Goal: Task Accomplishment & Management: Manage account settings

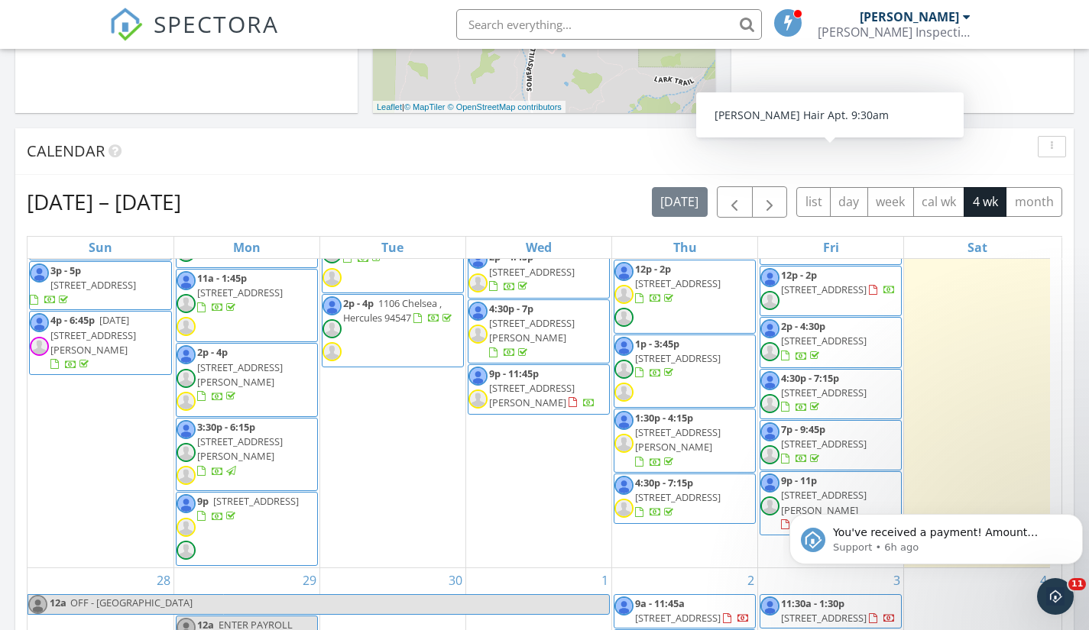
scroll to position [149, 0]
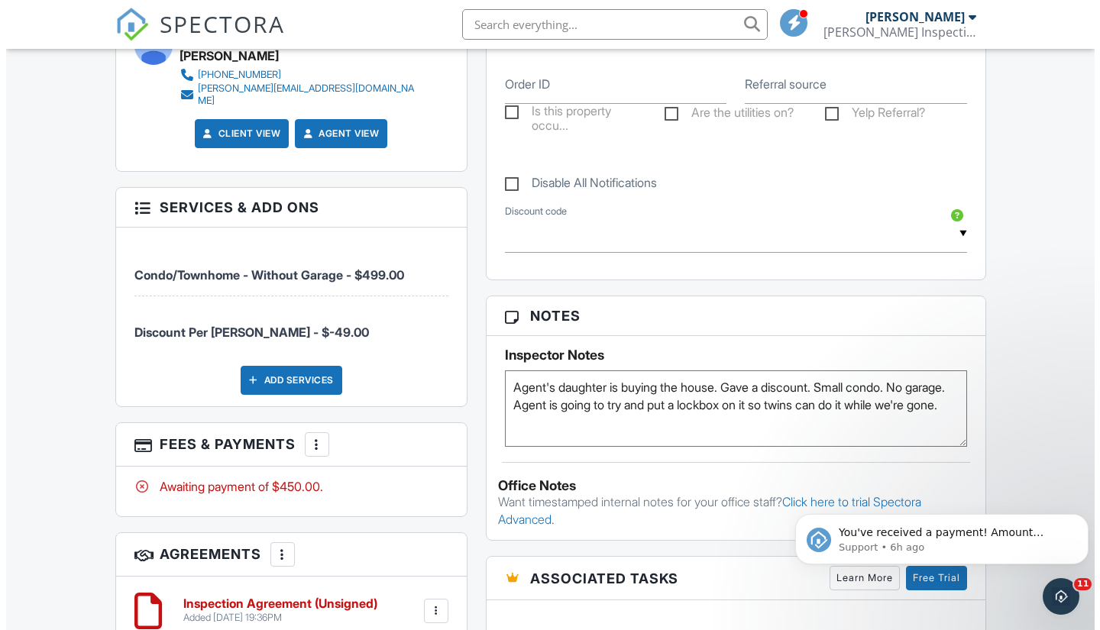
scroll to position [848, 0]
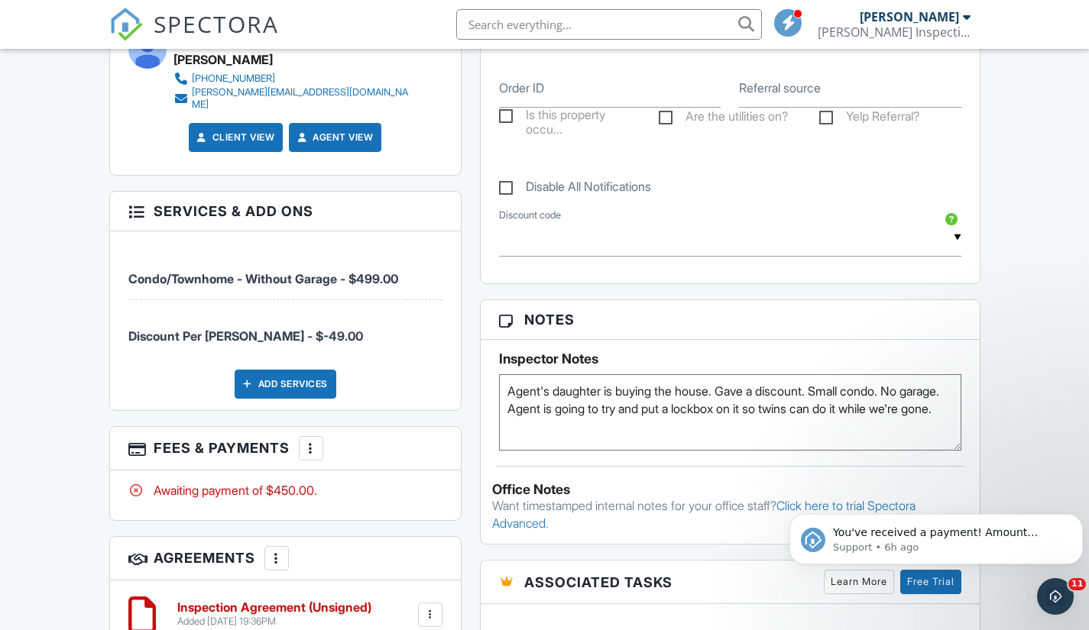
click at [317, 370] on div "Add Services" at bounding box center [286, 384] width 102 height 29
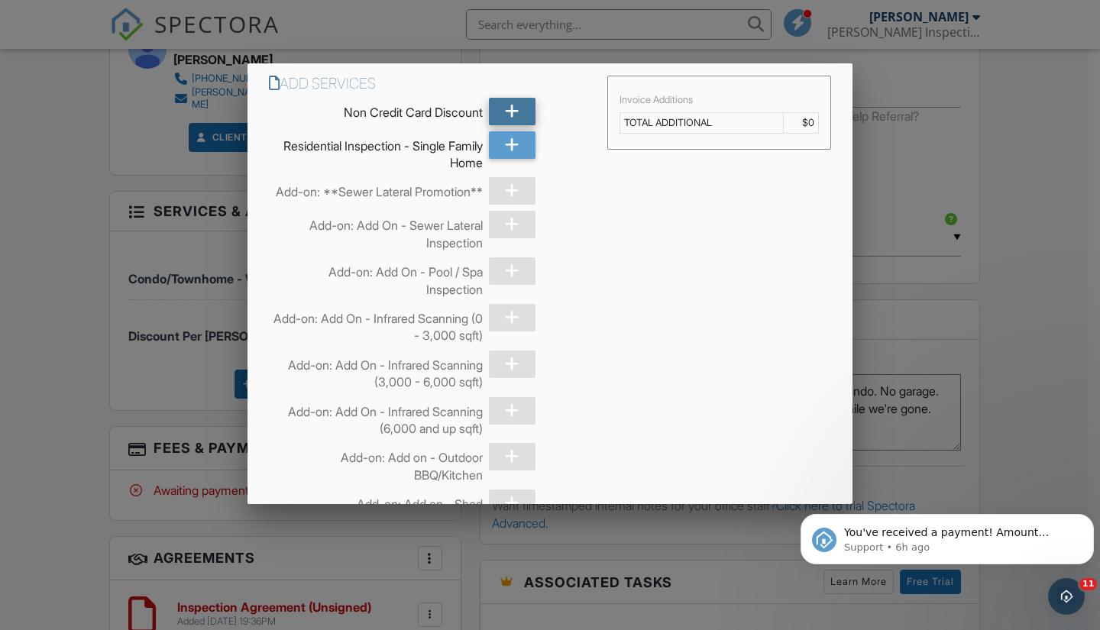
click at [523, 108] on div at bounding box center [512, 112] width 47 height 28
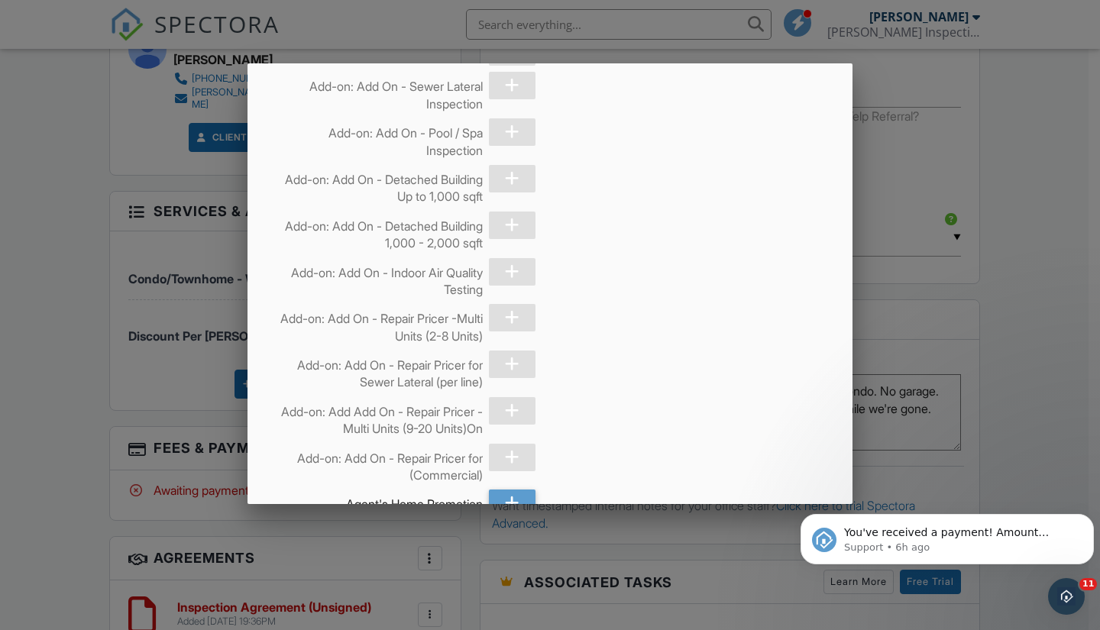
scroll to position [8757, 0]
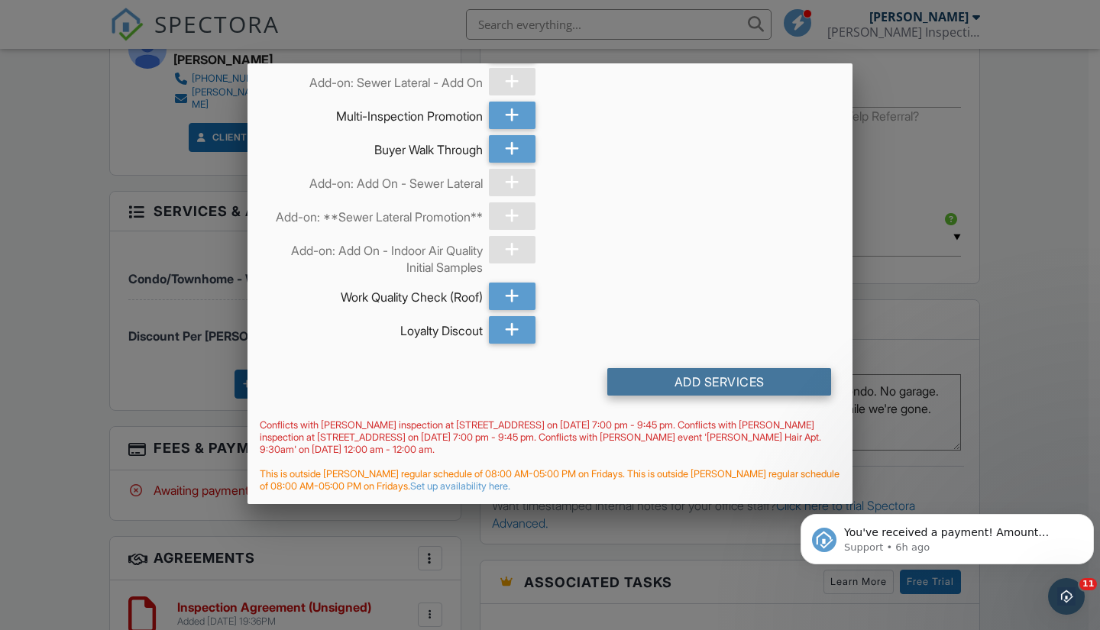
click at [750, 390] on div "Add Services" at bounding box center [719, 382] width 224 height 28
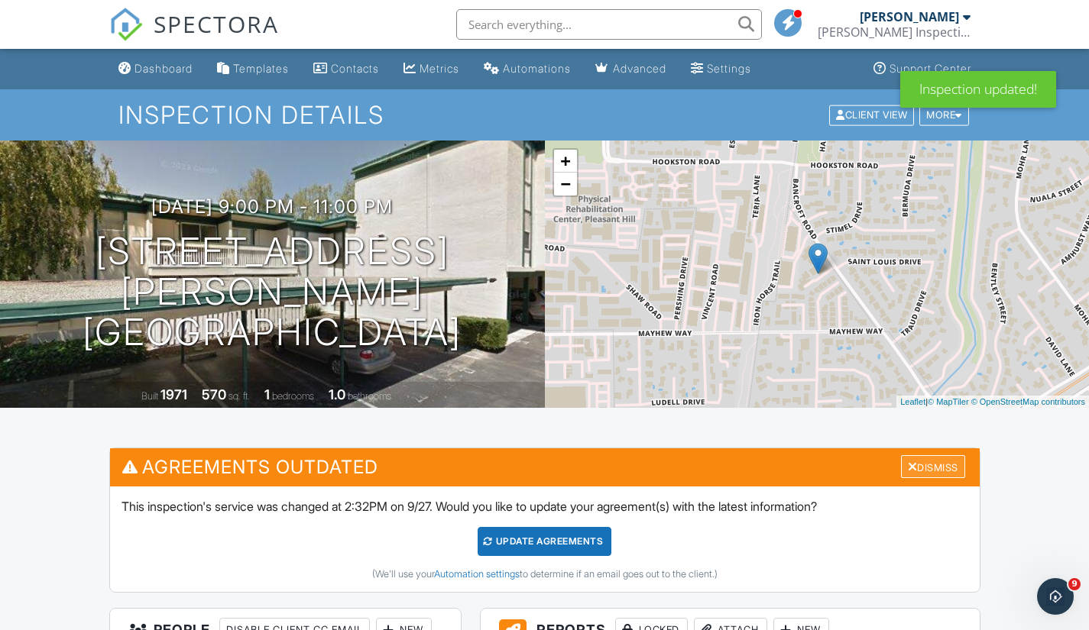
click at [944, 466] on div "Dismiss" at bounding box center [933, 467] width 64 height 24
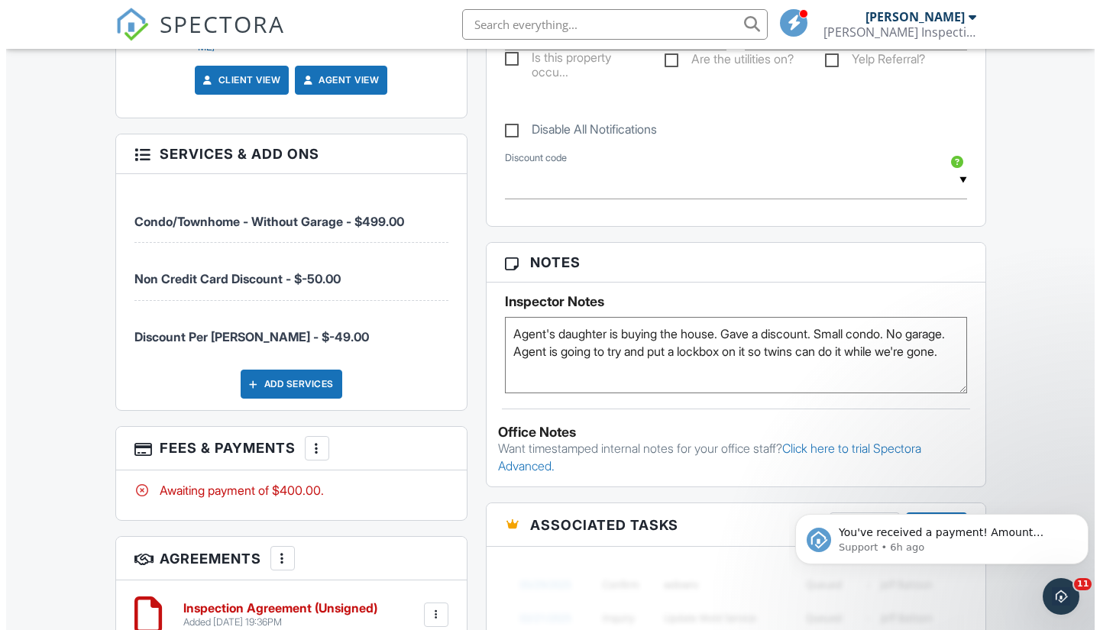
scroll to position [904, 0]
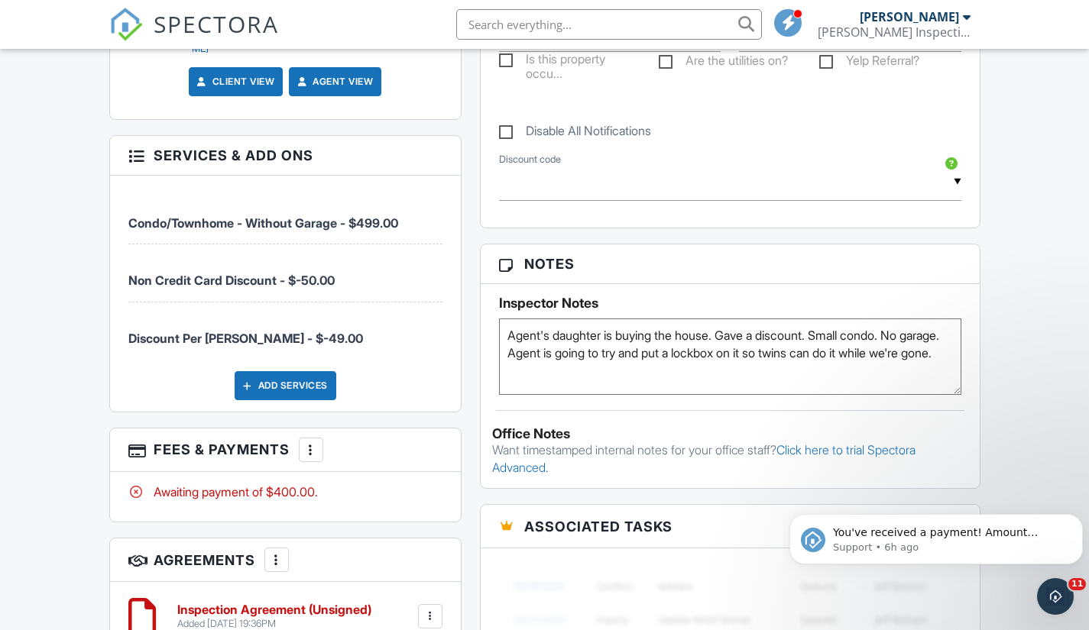
click at [319, 442] on div at bounding box center [310, 449] width 15 height 15
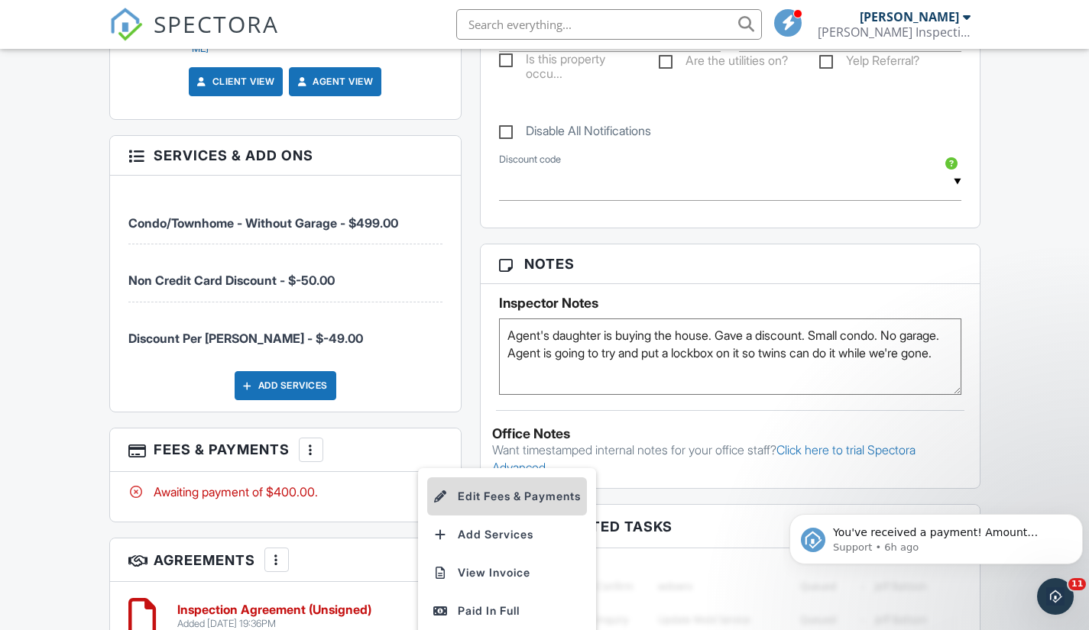
click at [523, 481] on li "Edit Fees & Payments" at bounding box center [507, 496] width 160 height 38
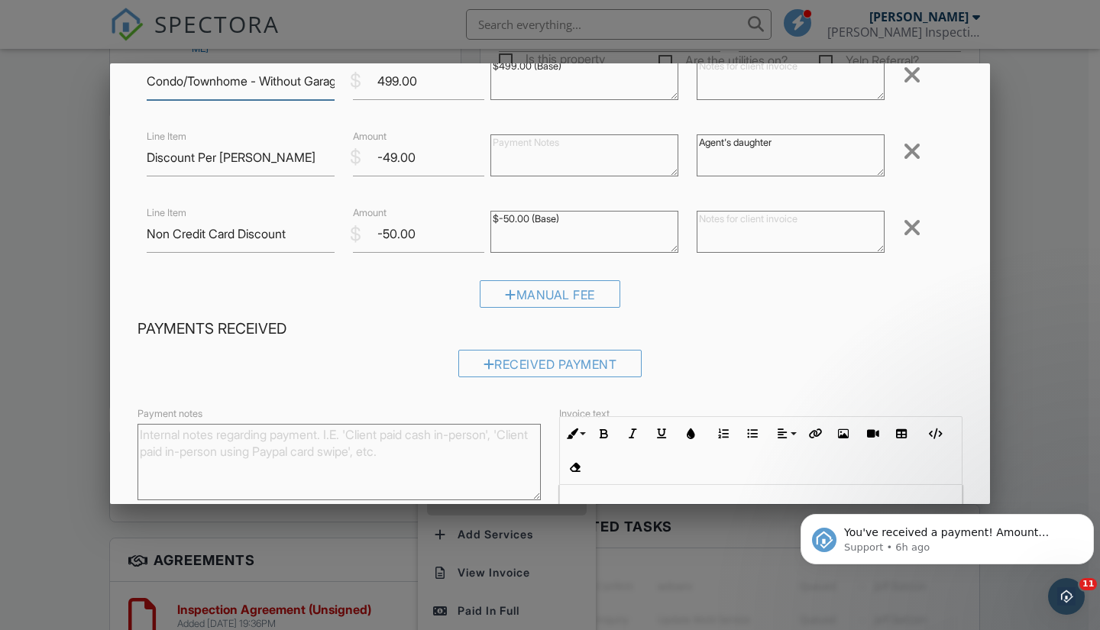
scroll to position [148, 0]
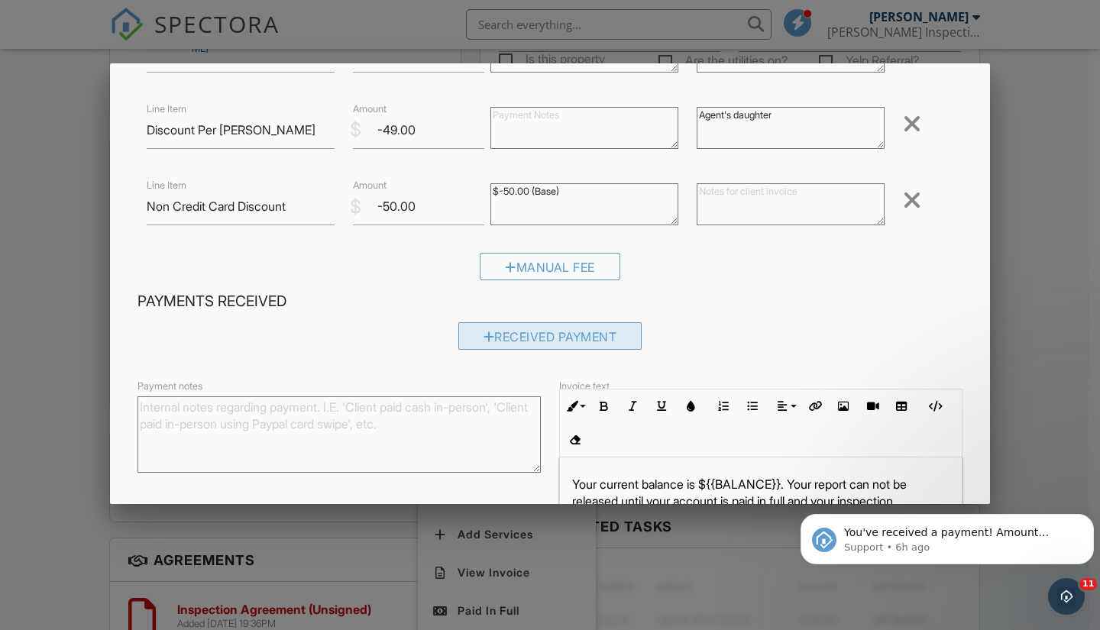
click at [558, 337] on div "Received Payment" at bounding box center [550, 336] width 184 height 28
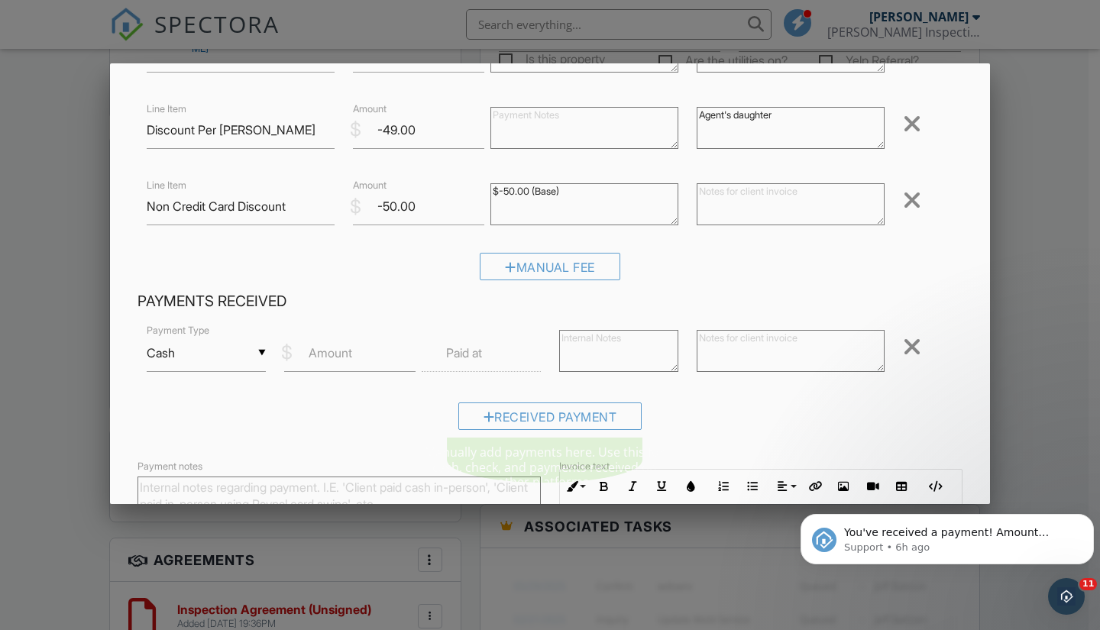
click at [244, 358] on input "Cash" at bounding box center [206, 353] width 119 height 37
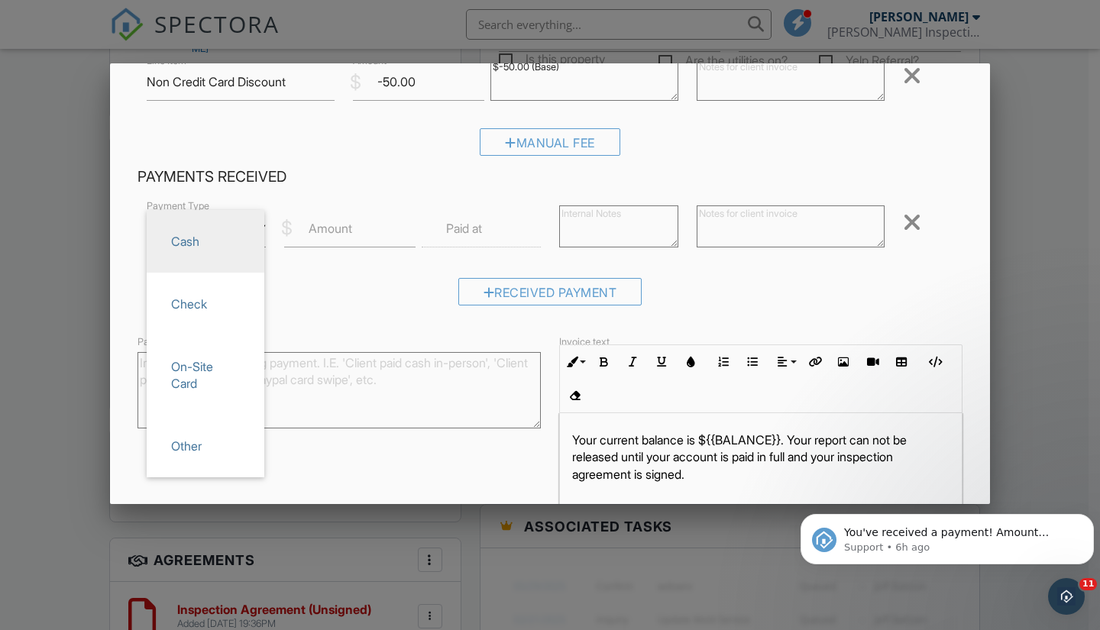
scroll to position [305, 0]
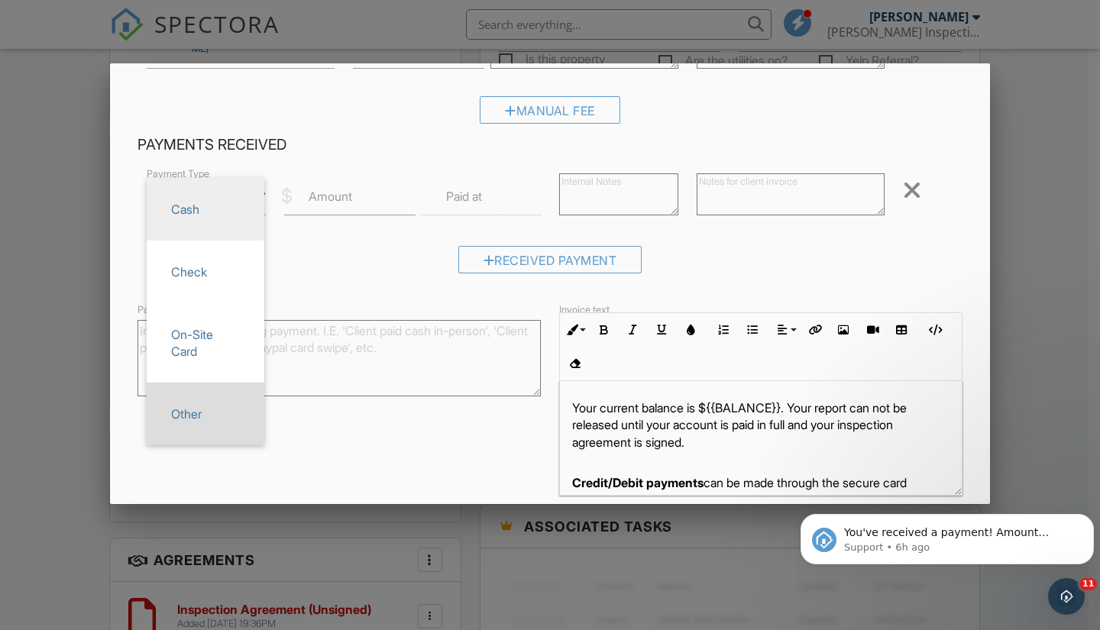
click at [224, 424] on span "Other" at bounding box center [205, 414] width 93 height 38
type input "Other"
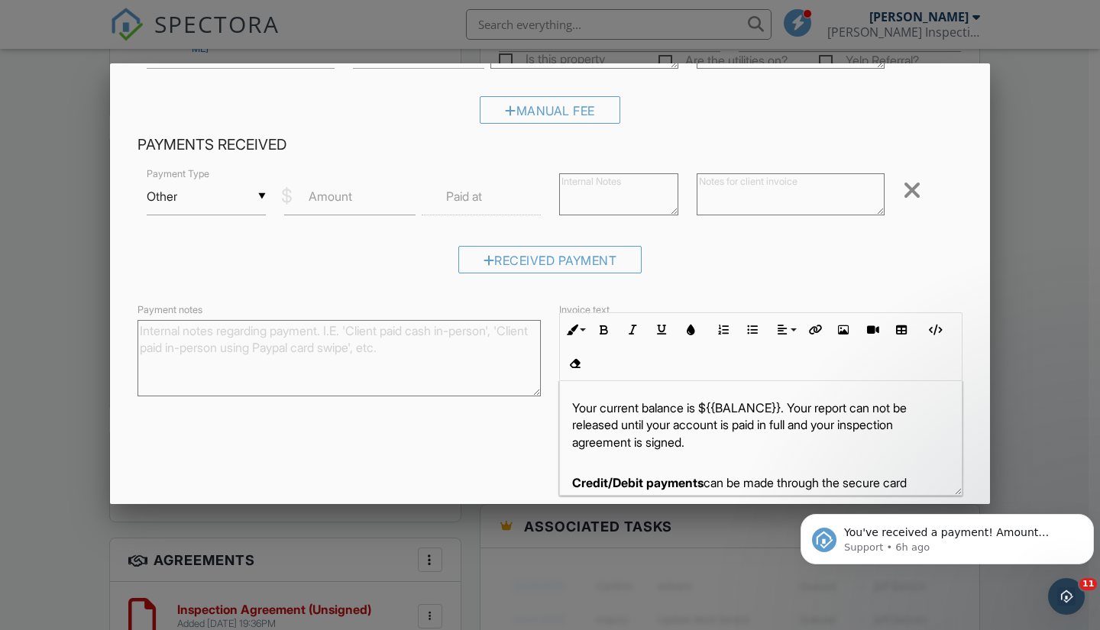
click at [348, 204] on label "Amount" at bounding box center [331, 196] width 44 height 17
click at [348, 204] on input "Amount" at bounding box center [349, 196] width 131 height 37
type input "400.00"
click at [492, 195] on input "text" at bounding box center [481, 196] width 119 height 37
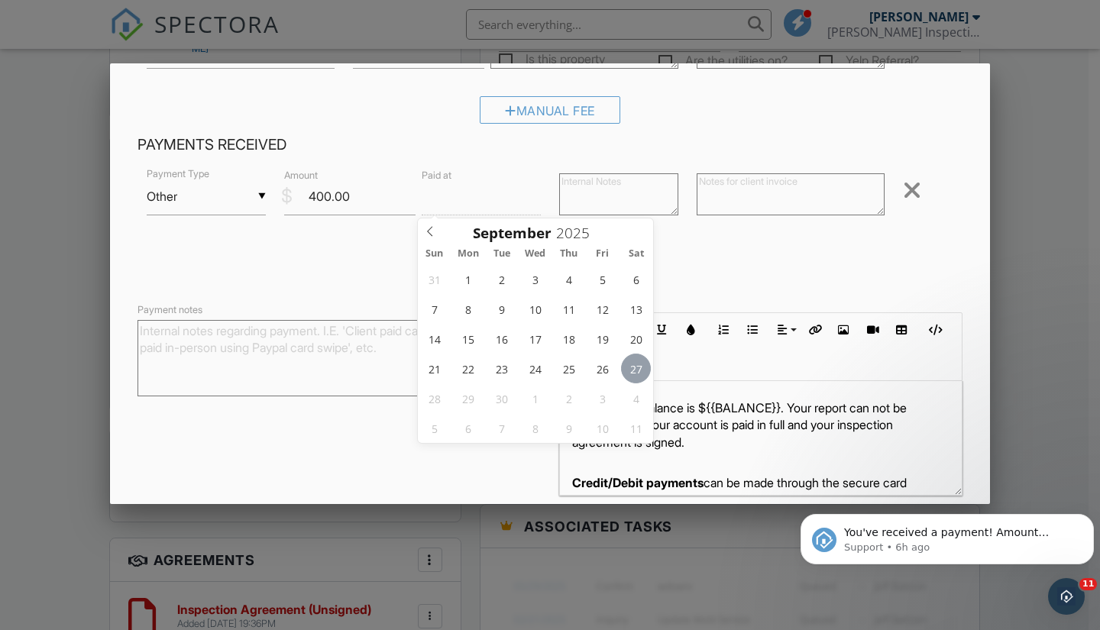
type input "[DATE] 12:00 PM"
click at [351, 280] on div "Received Payment" at bounding box center [550, 265] width 825 height 39
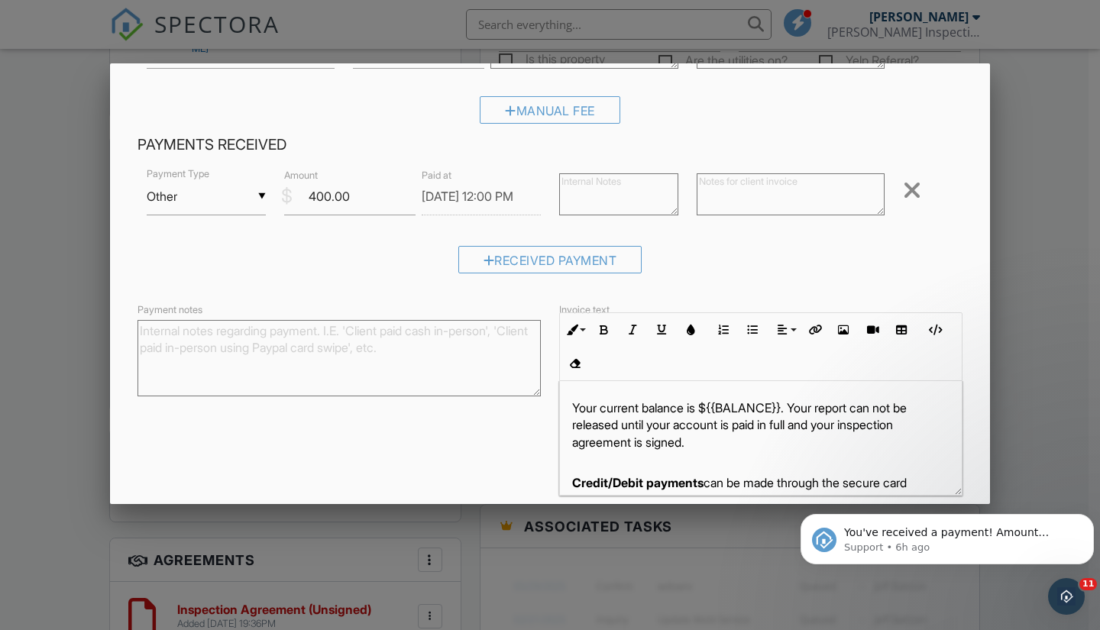
click at [319, 378] on textarea "Payment notes" at bounding box center [339, 358] width 403 height 76
type textarea "paid in full with zelle"
click at [801, 187] on textarea at bounding box center [791, 194] width 188 height 42
paste textarea "paid in full with zelle"
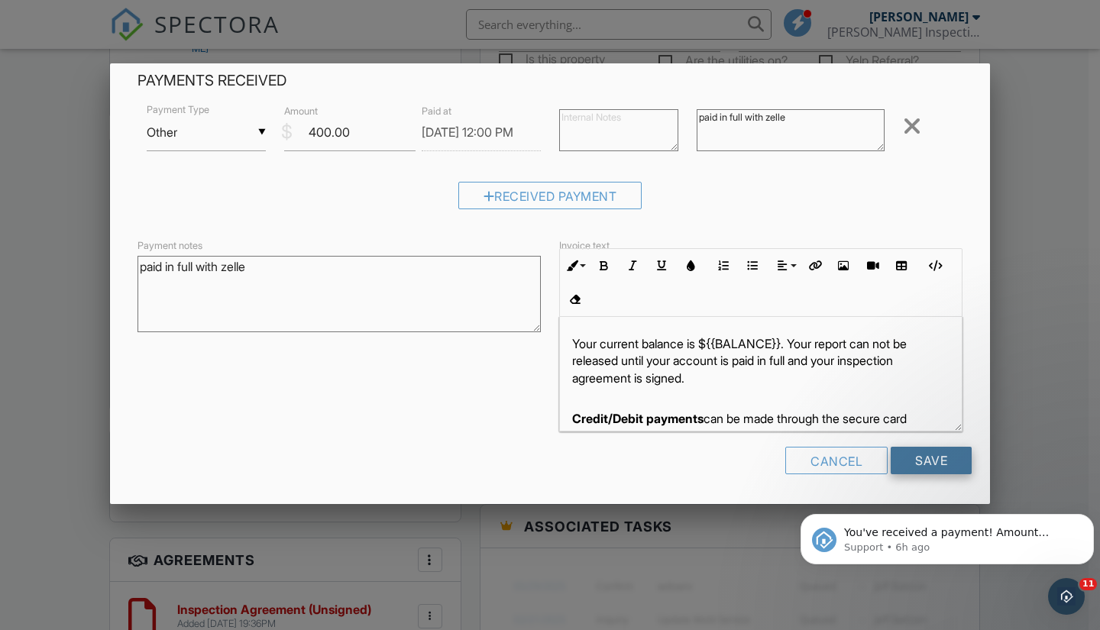
type textarea "paid in full with zelle"
click at [934, 472] on input "Save" at bounding box center [931, 461] width 81 height 28
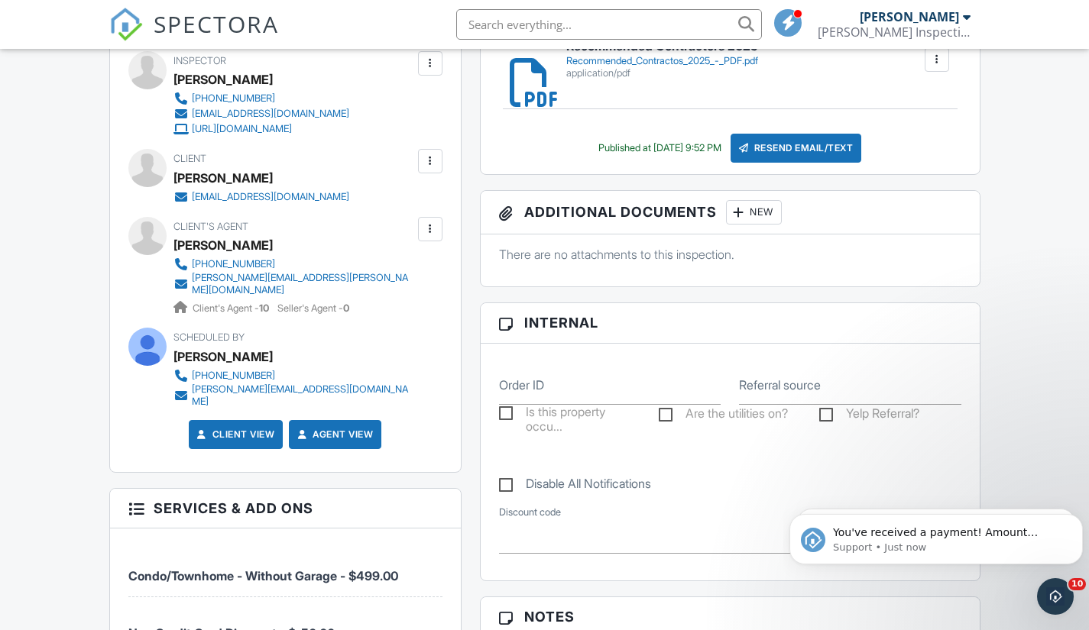
scroll to position [1287, 0]
